Goal: Find specific page/section: Find specific page/section

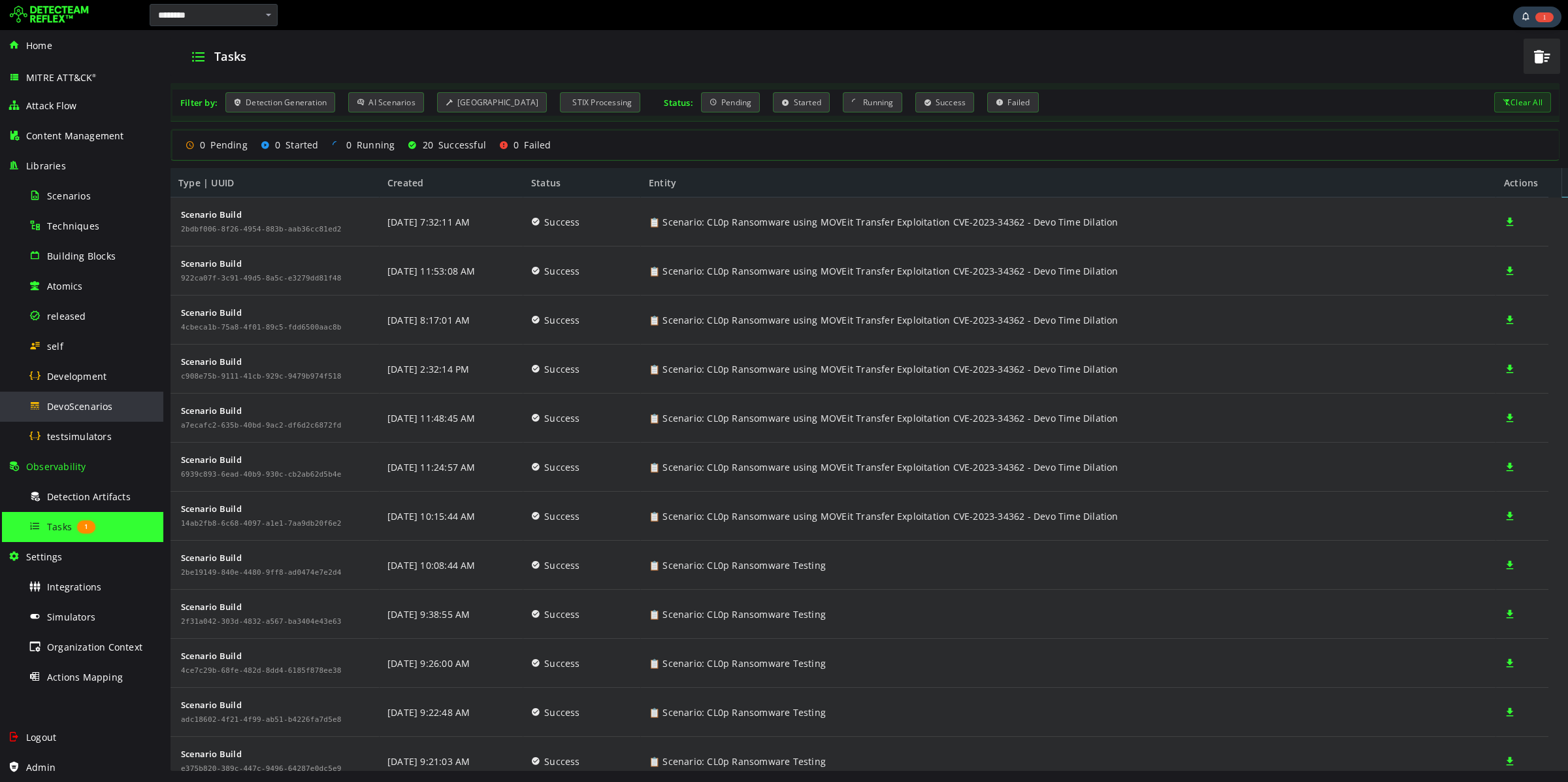
click at [82, 406] on span "DevoScenarios" at bounding box center [80, 406] width 66 height 13
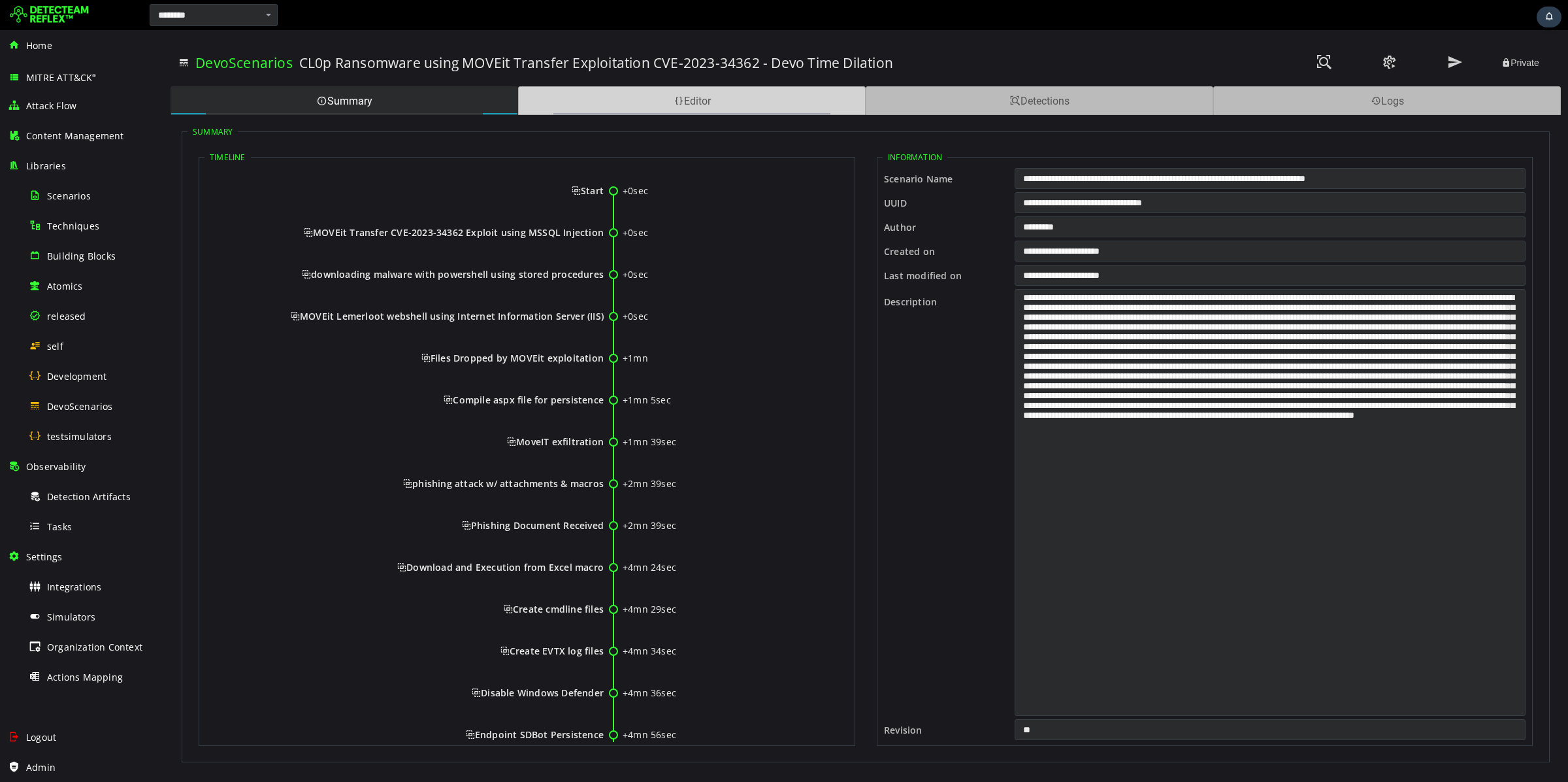
click at [720, 97] on div "Editor" at bounding box center [692, 100] width 348 height 28
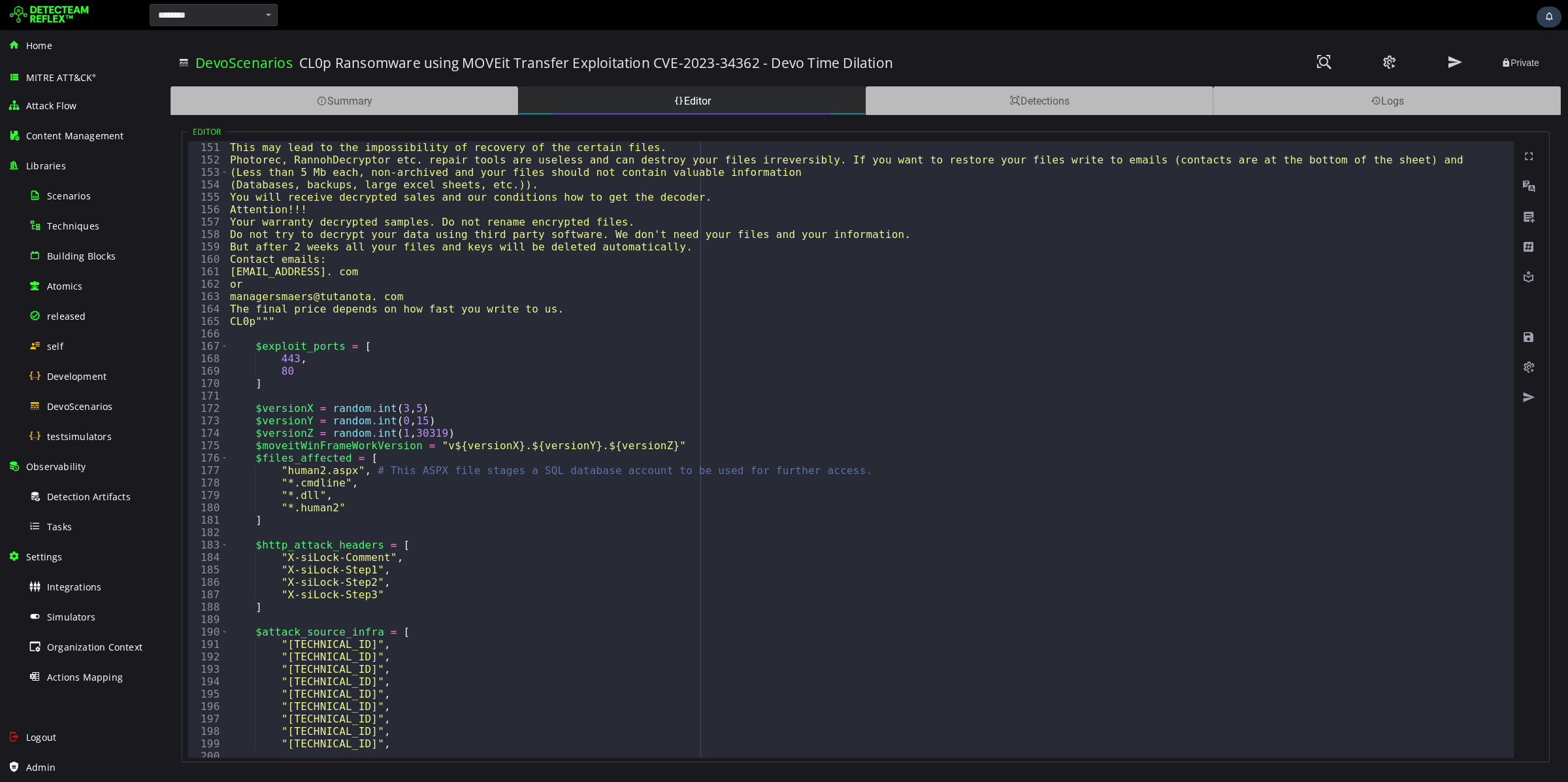
scroll to position [1984, 0]
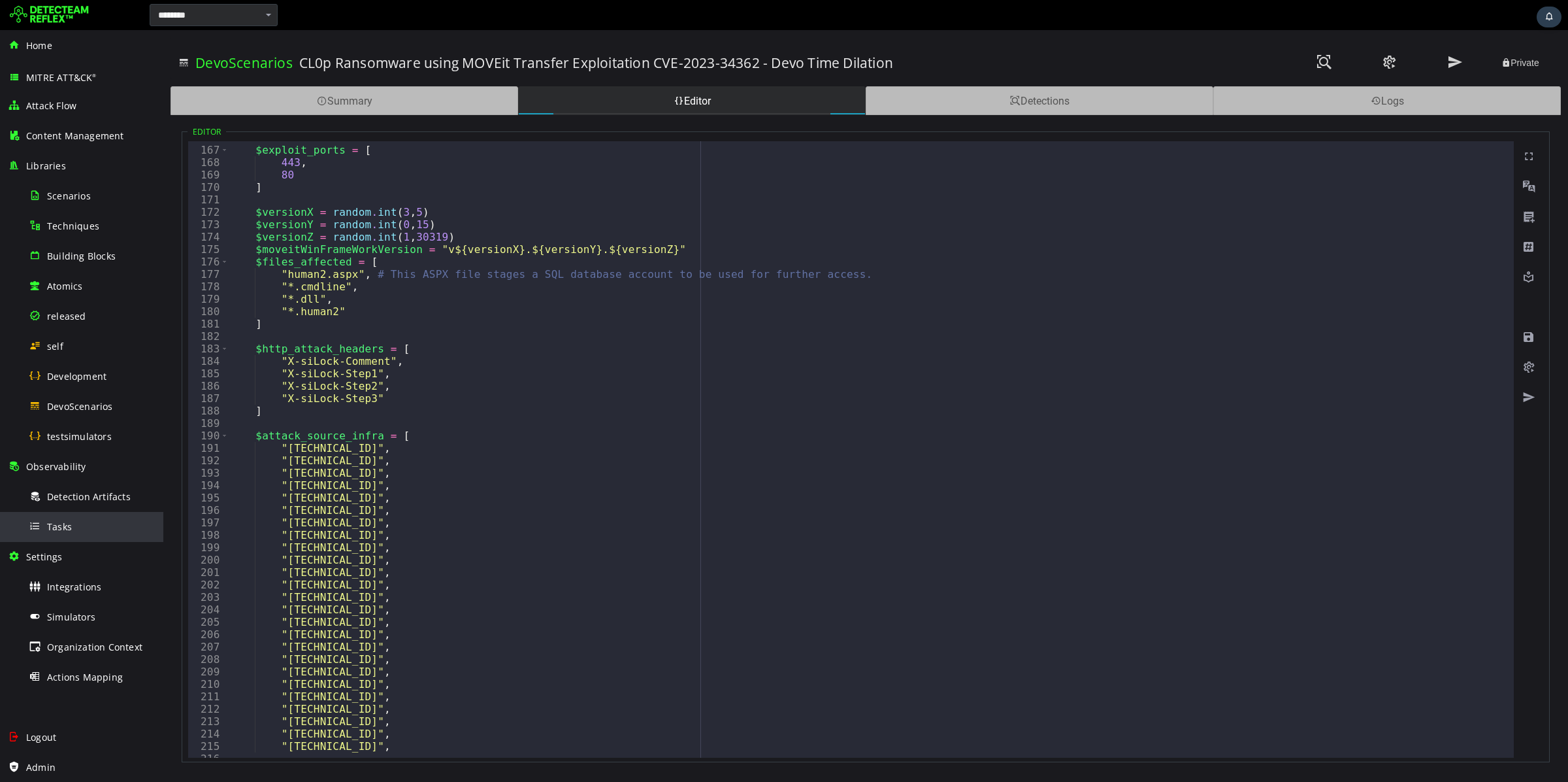
click at [91, 518] on div "Tasks" at bounding box center [91, 527] width 127 height 29
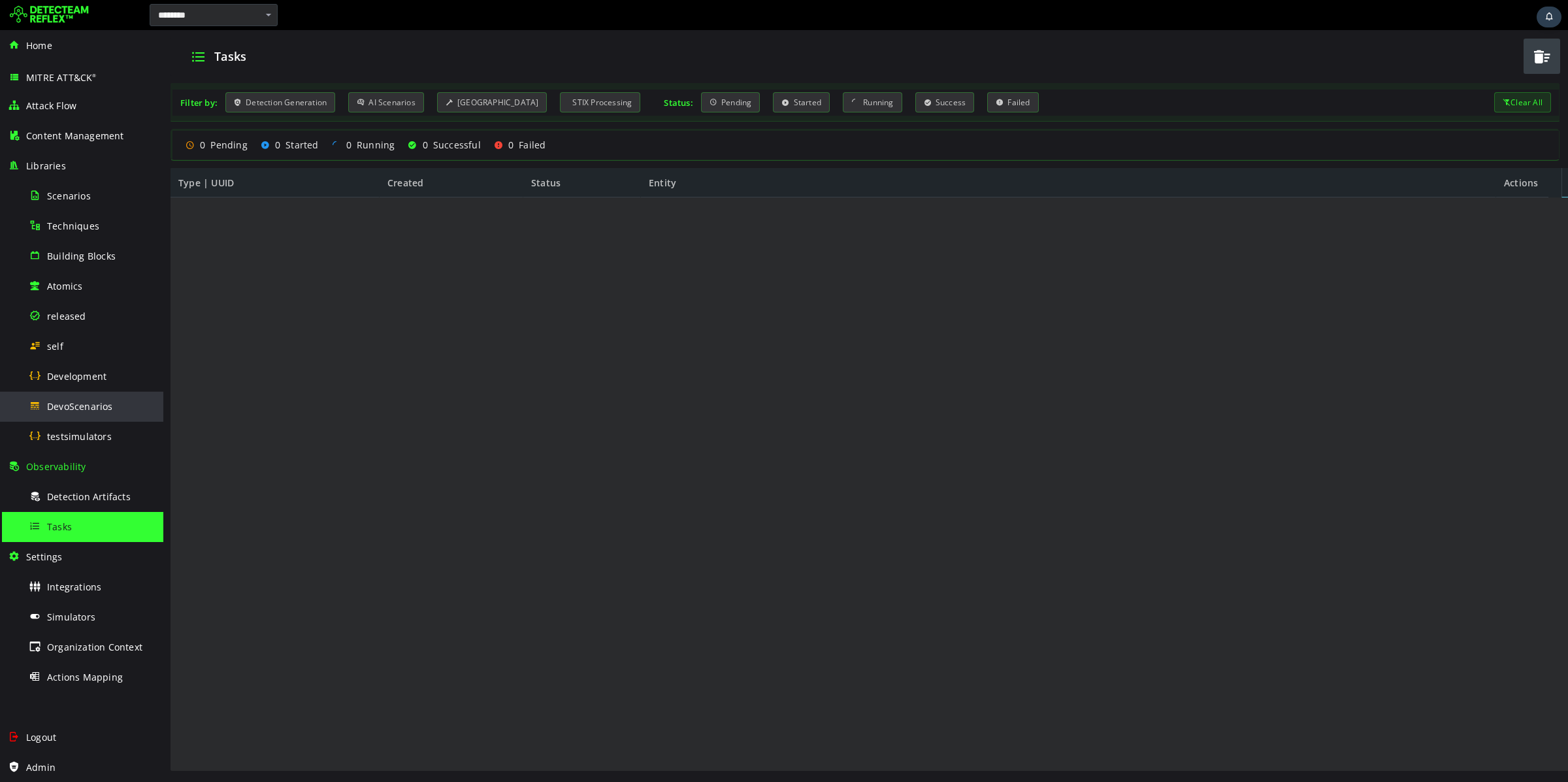
click at [102, 406] on span "DevoScenarios" at bounding box center [80, 406] width 66 height 13
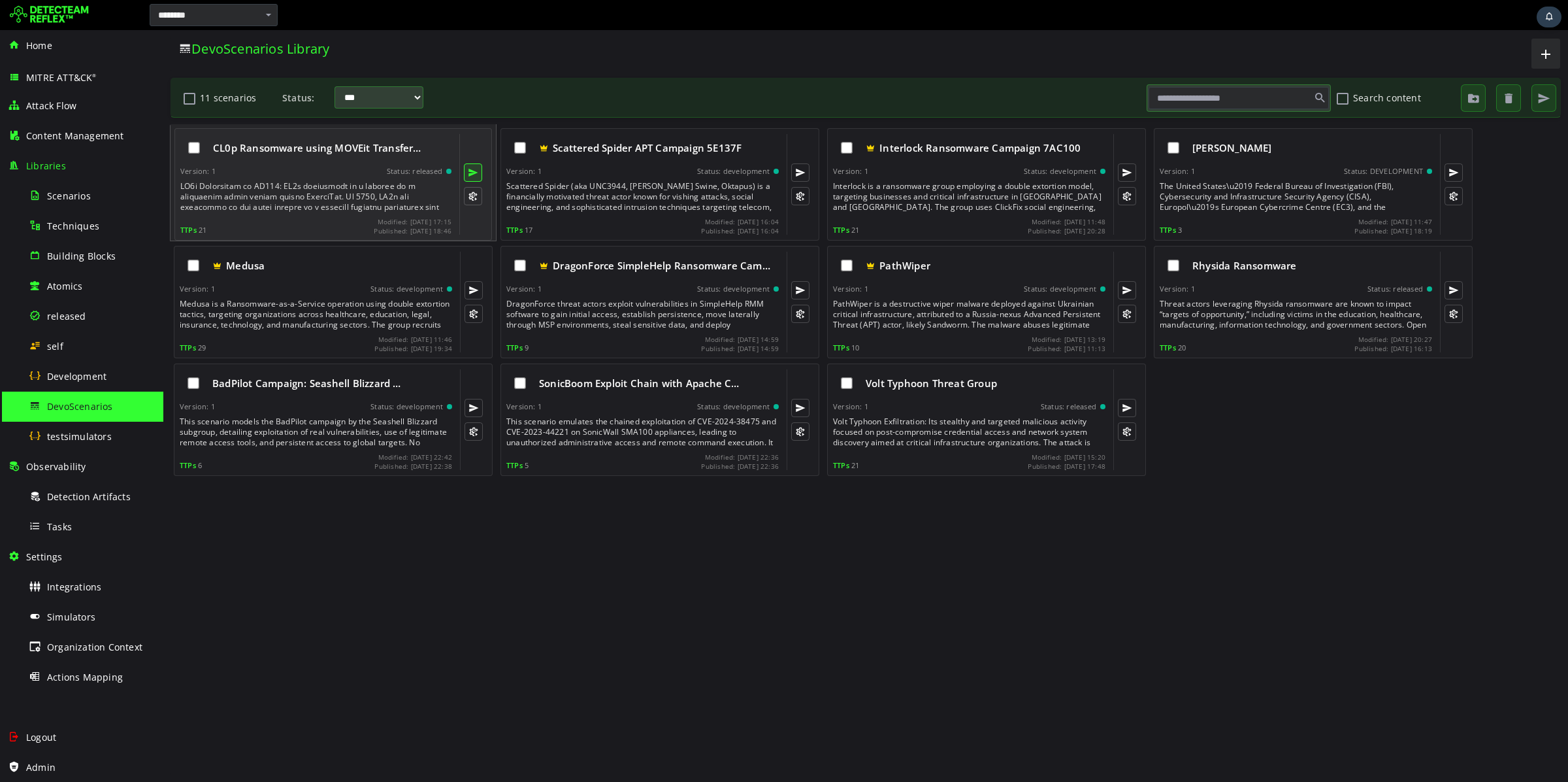
click at [468, 175] on button at bounding box center [472, 172] width 19 height 19
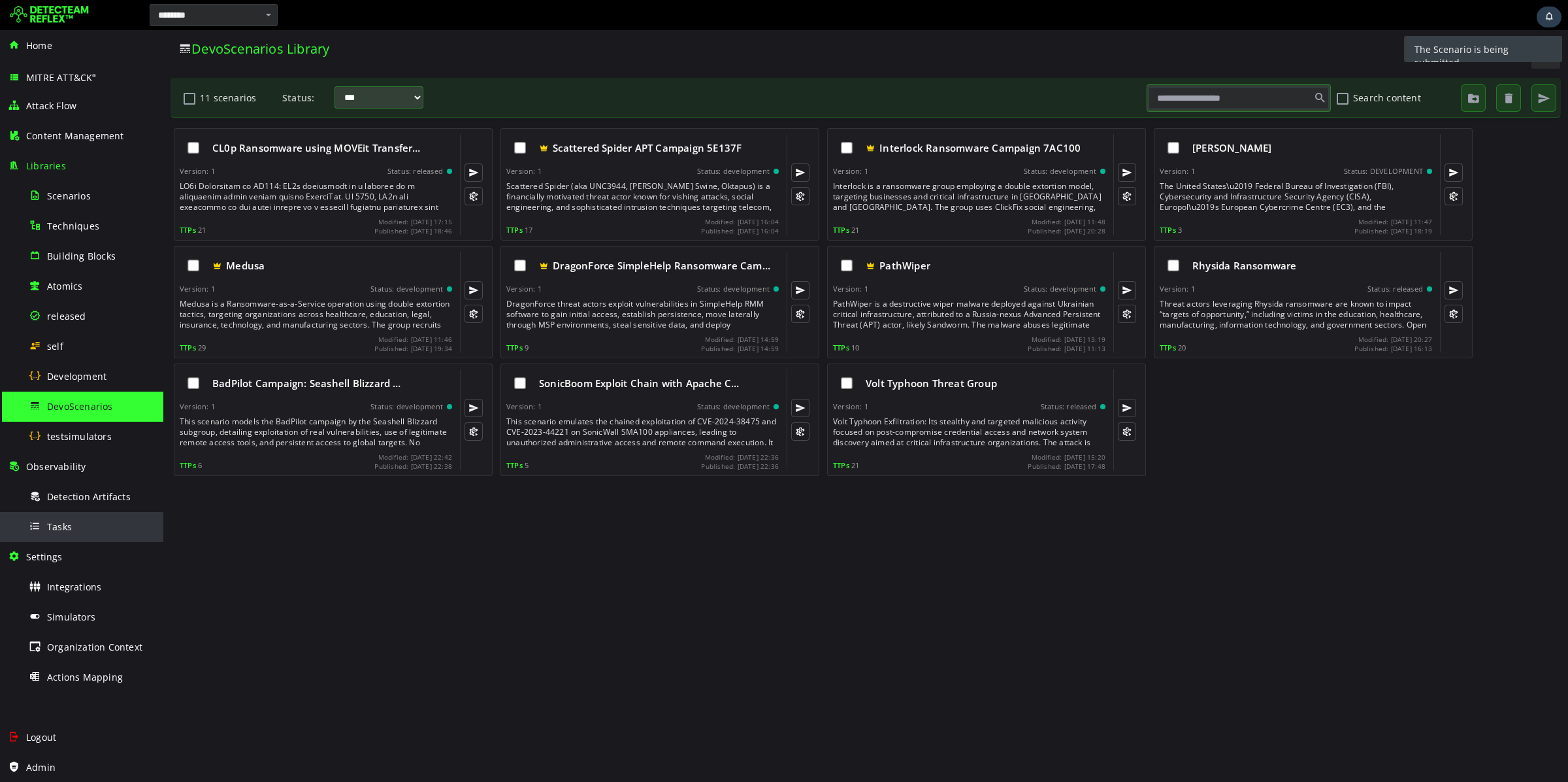
click at [94, 537] on div "Tasks" at bounding box center [91, 527] width 127 height 29
